Goal: Information Seeking & Learning: Learn about a topic

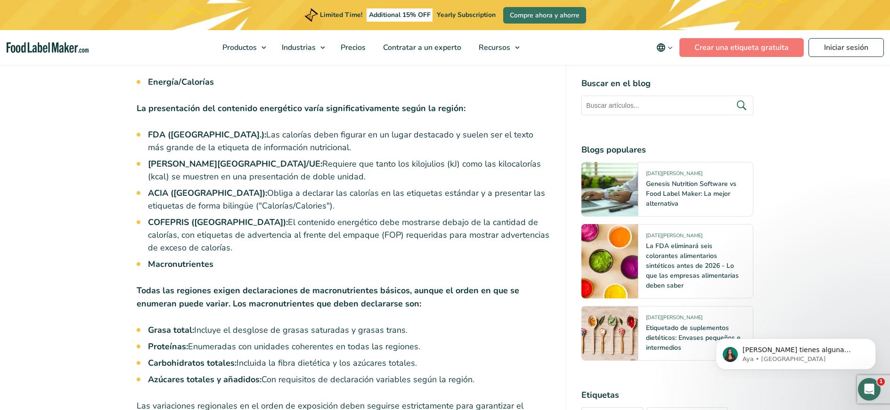
scroll to position [2175, 0]
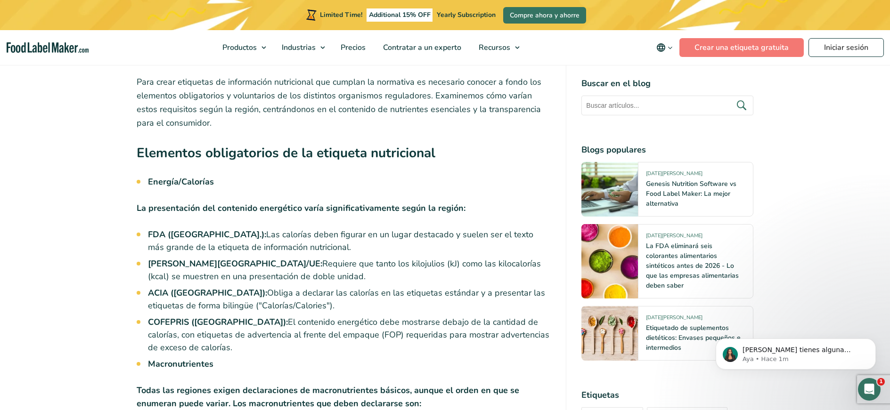
drag, startPoint x: 138, startPoint y: 175, endPoint x: 195, endPoint y: 315, distance: 150.3
copy div "La presentación del contenido energético varía significativamente según la regi…"
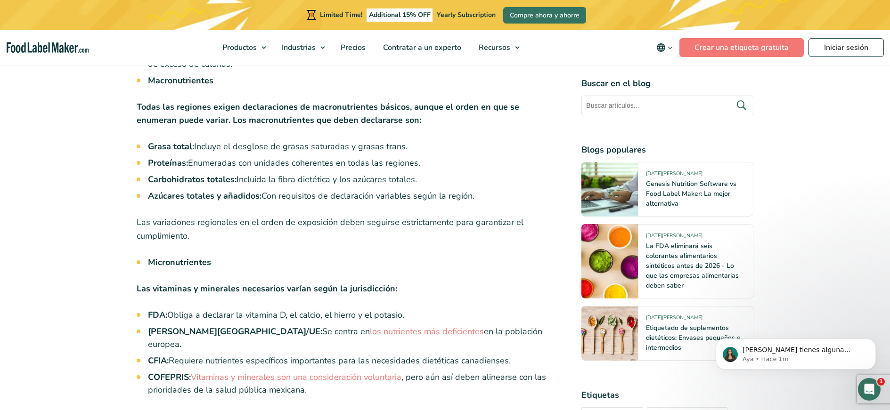
scroll to position [2497, 0]
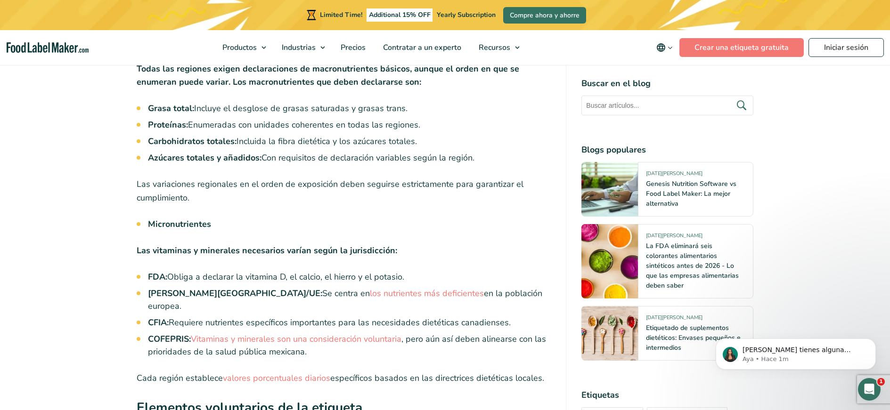
click at [151, 245] on strong "Las vitaminas y minerales necesarios varían según la jurisdicción:" at bounding box center [267, 250] width 261 height 11
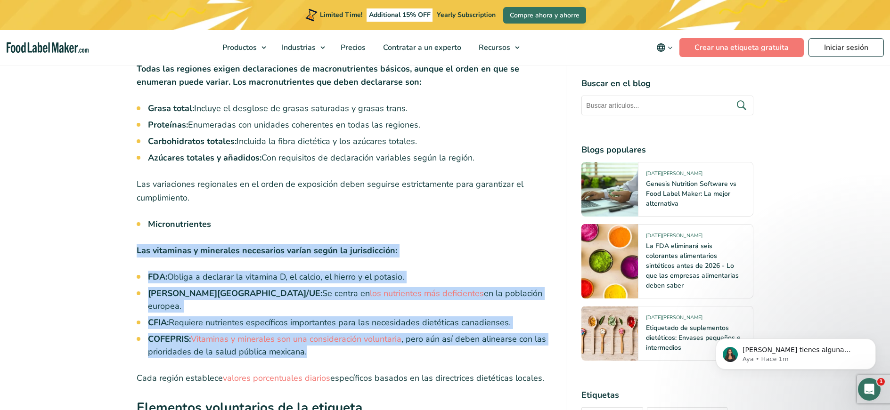
drag, startPoint x: 136, startPoint y: 222, endPoint x: 343, endPoint y: 305, distance: 222.6
copy div "Las vitaminas y minerales necesarios varían según la jurisdicción: FDA: Obliga …"
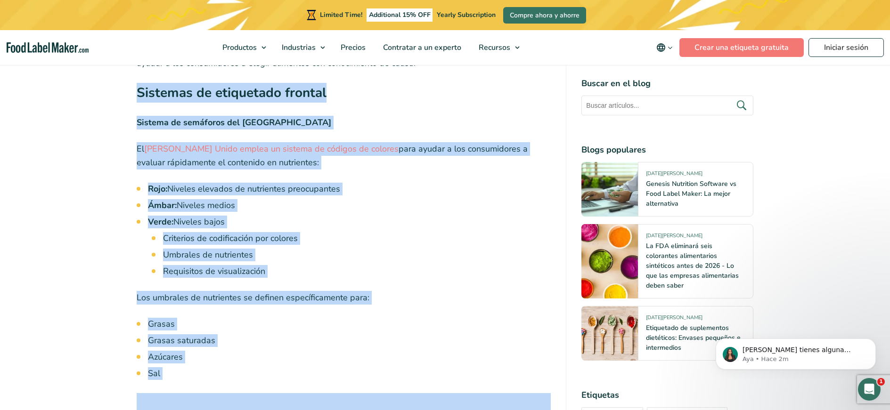
scroll to position [3332, 0]
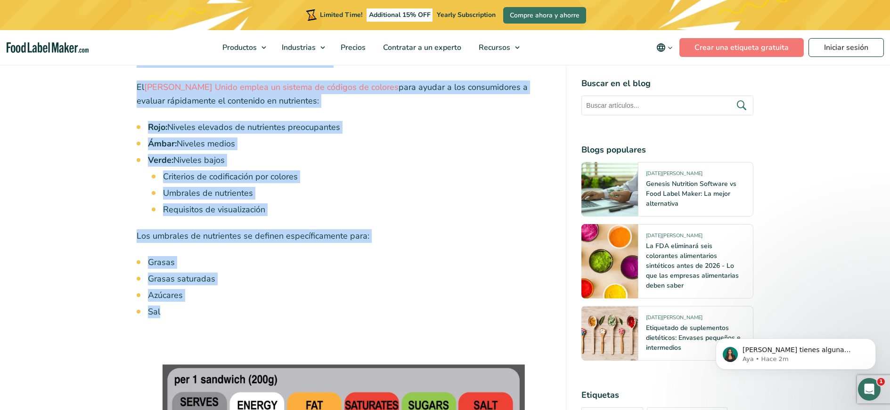
drag, startPoint x: 137, startPoint y: 130, endPoint x: 160, endPoint y: 233, distance: 105.2
copy div "Sistemas de etiquetado frontal Sistema de semáforos del [GEOGRAPHIC_DATA] [GEOG…"
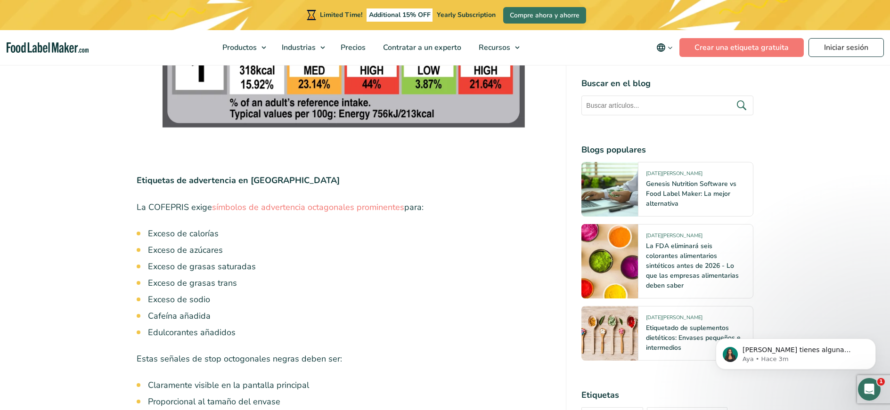
scroll to position [3700, 0]
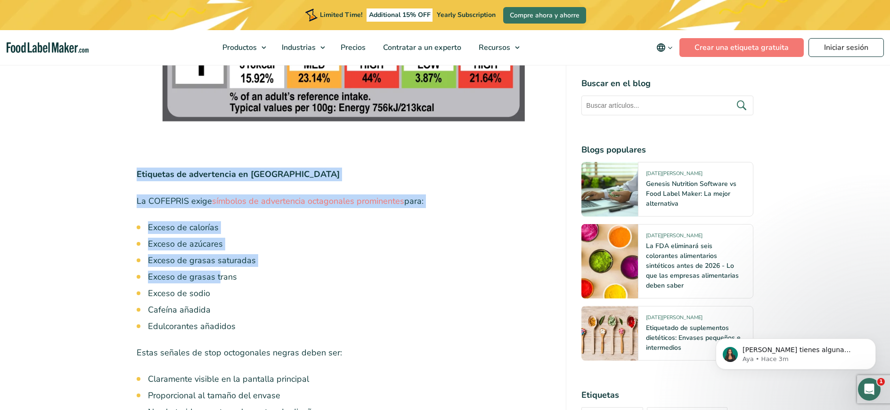
drag, startPoint x: 137, startPoint y: 95, endPoint x: 232, endPoint y: 228, distance: 163.8
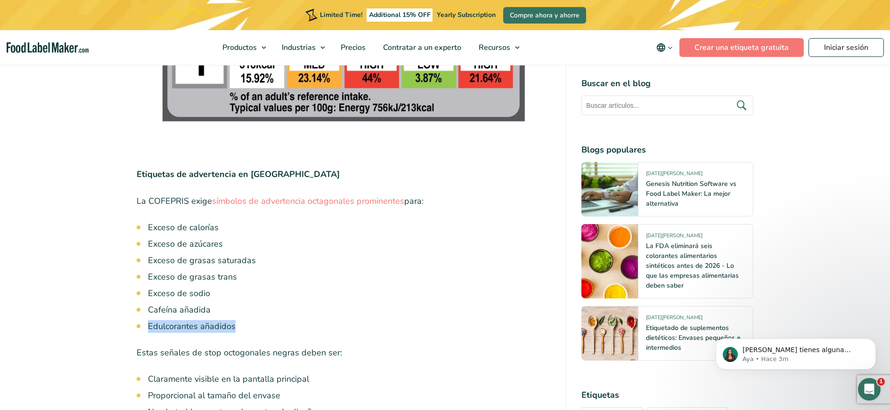
drag, startPoint x: 232, startPoint y: 228, endPoint x: 232, endPoint y: 252, distance: 24.5
click at [232, 252] on ul "Exceso de calorías Exceso de azúcares Exceso de grasas saturadas Exceso de gras…" at bounding box center [349, 277] width 403 height 112
drag, startPoint x: 136, startPoint y: 95, endPoint x: 140, endPoint y: 98, distance: 5.1
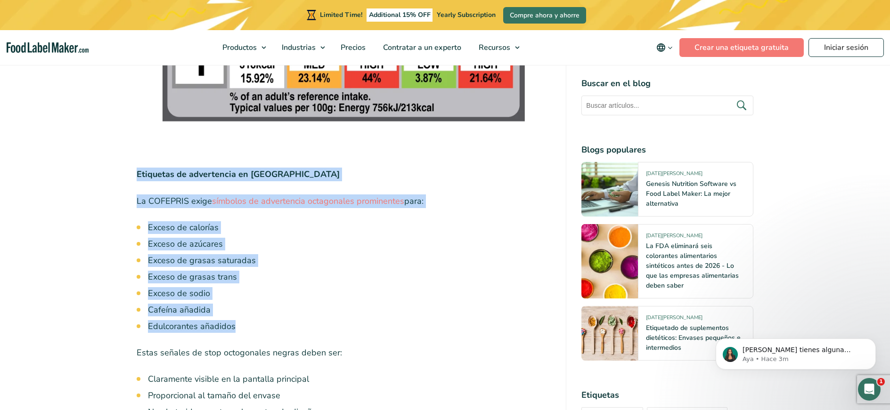
drag, startPoint x: 138, startPoint y: 96, endPoint x: 242, endPoint y: 249, distance: 184.9
copy div "Etiquetas de advertencia en [GEOGRAPHIC_DATA] La COFEPRIS exige símbolos de adv…"
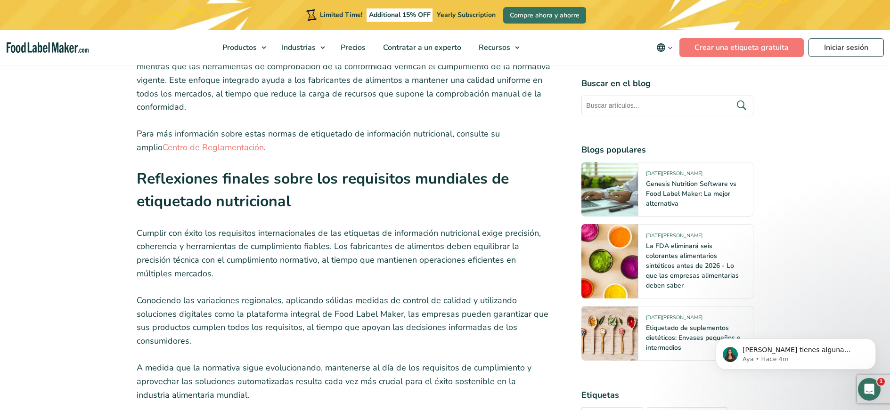
scroll to position [8258, 0]
